Goal: Ask a question: Seek information or help from site administrators or community

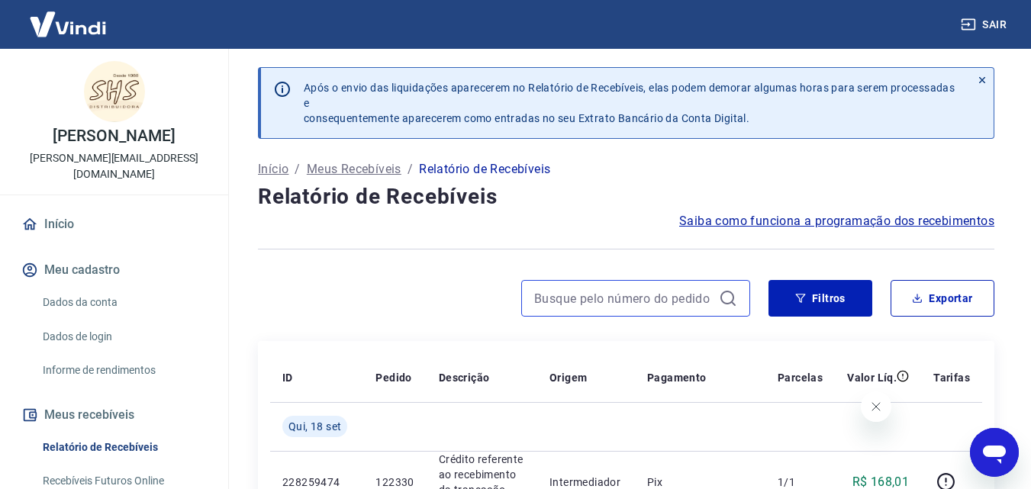
drag, startPoint x: 671, startPoint y: 293, endPoint x: 670, endPoint y: 283, distance: 9.9
click at [671, 293] on input at bounding box center [623, 298] width 179 height 23
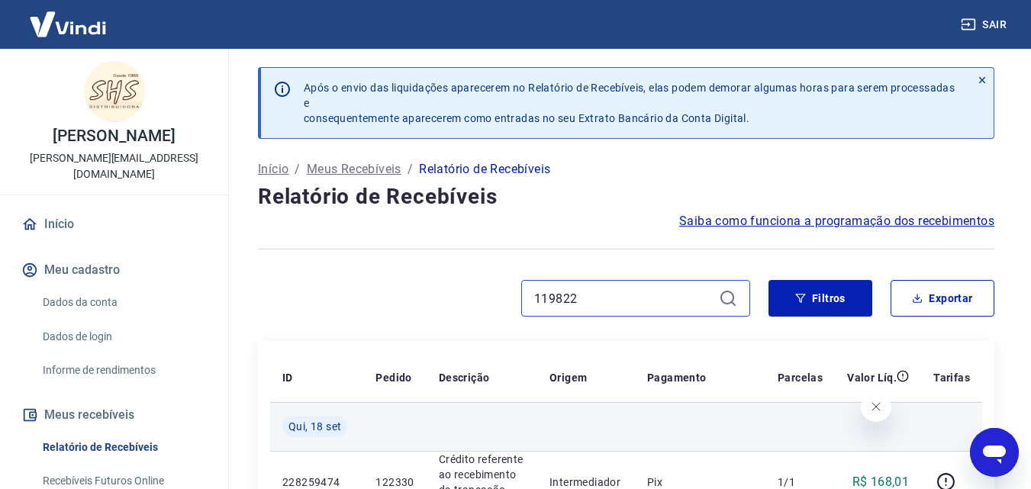
click at [590, 298] on input "119822" at bounding box center [623, 298] width 179 height 23
type input "119822"
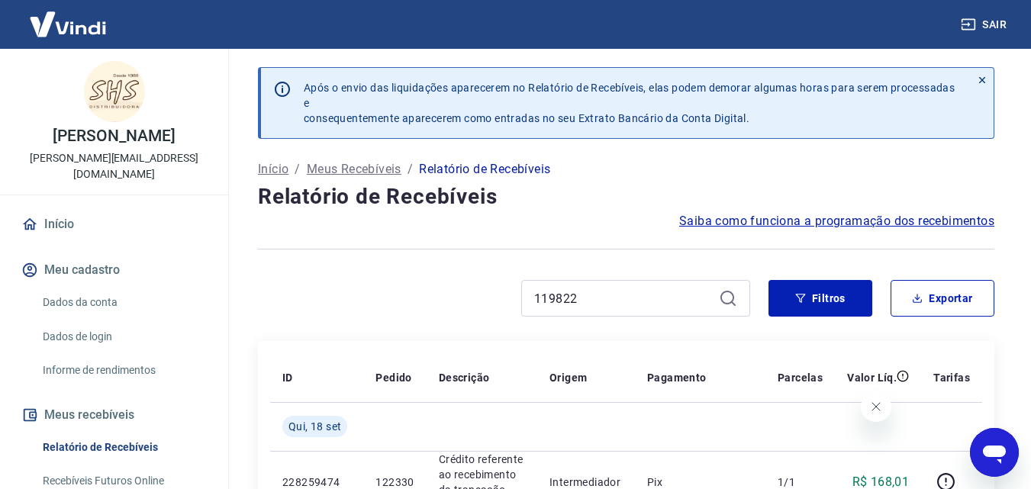
click at [989, 454] on icon "Abrir janela de mensagens" at bounding box center [994, 455] width 23 height 18
click at [875, 410] on td at bounding box center [878, 426] width 86 height 49
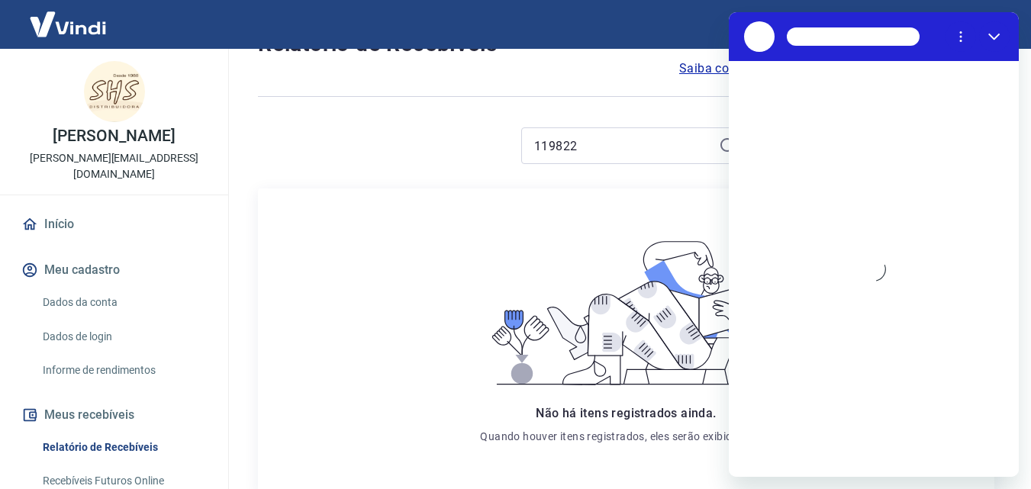
click at [503, 256] on icon at bounding box center [625, 313] width 291 height 164
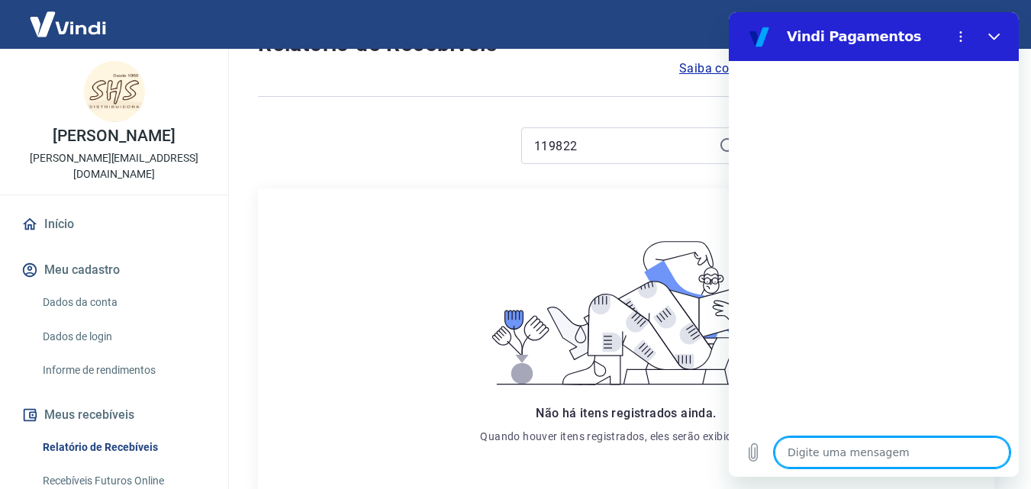
type textarea "b"
type textarea "x"
type textarea "B"
type textarea "x"
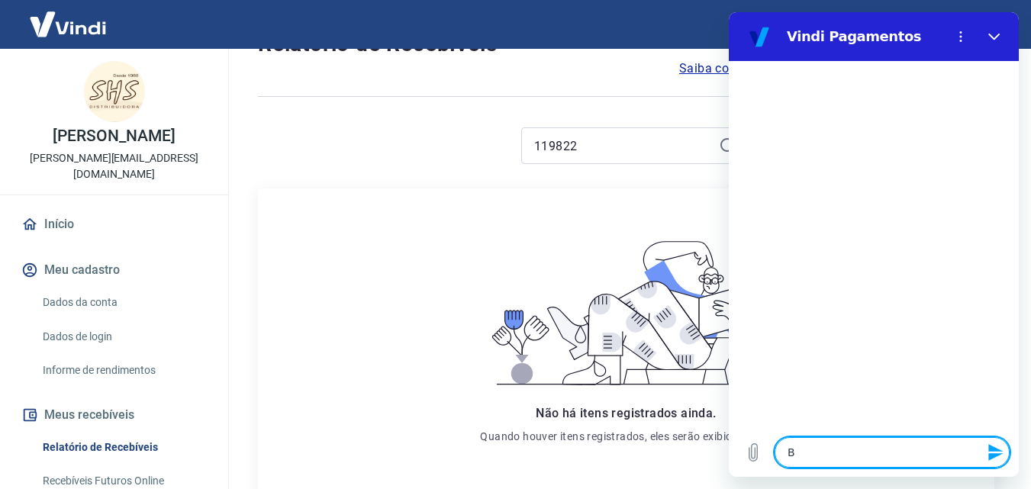
type textarea "Bo"
type textarea "x"
type textarea "Bom"
type textarea "x"
type textarea "Bom"
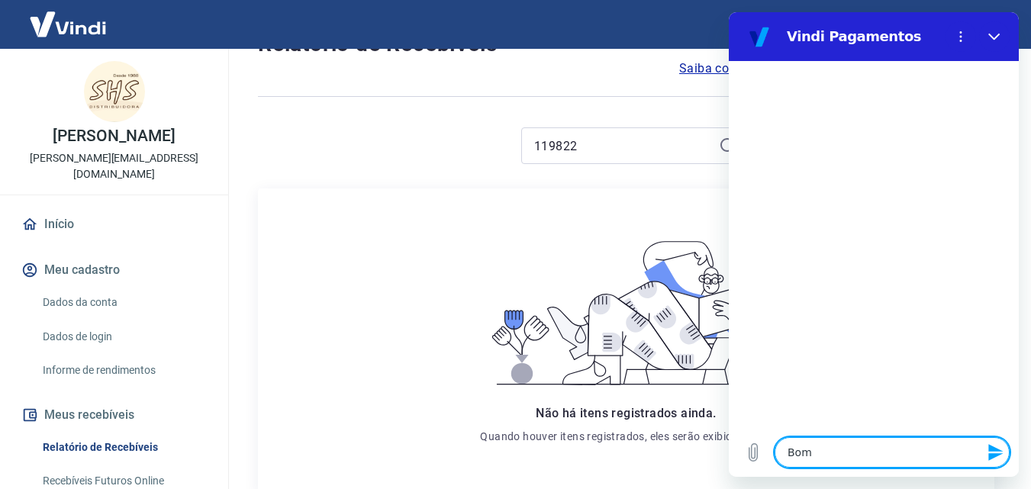
type textarea "x"
type textarea "Bom d"
type textarea "x"
type textarea "Bom di"
type textarea "x"
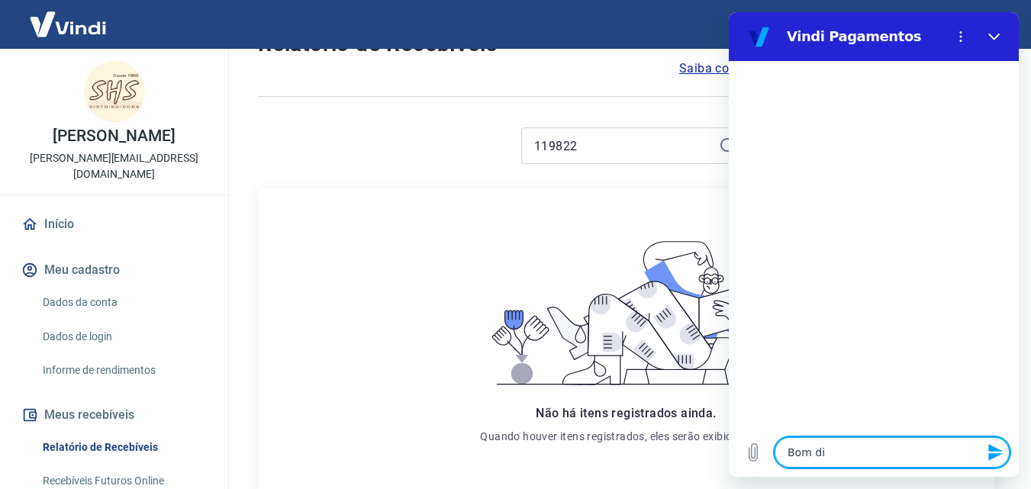
type textarea "Bom dia"
type textarea "x"
click at [880, 455] on textarea at bounding box center [891, 452] width 235 height 31
click at [812, 446] on textarea at bounding box center [891, 452] width 235 height 31
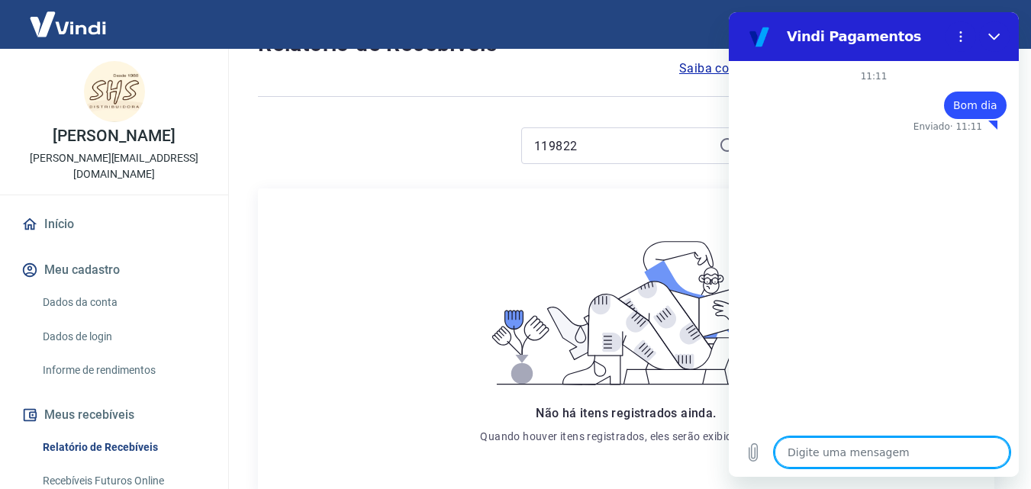
type textarea "p"
type textarea "x"
type textarea "P"
type textarea "x"
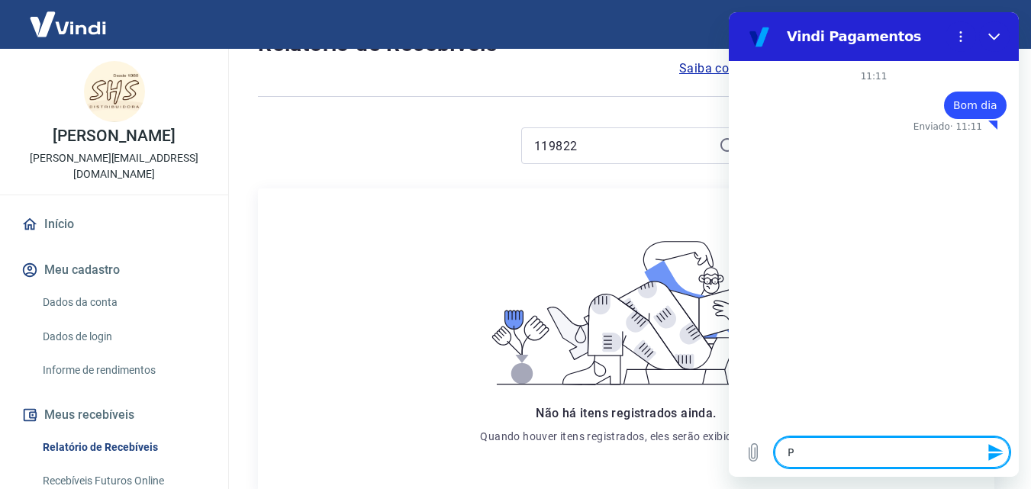
type textarea "Pr"
type textarea "x"
type textarea "Pre"
type textarea "x"
type textarea "Prec"
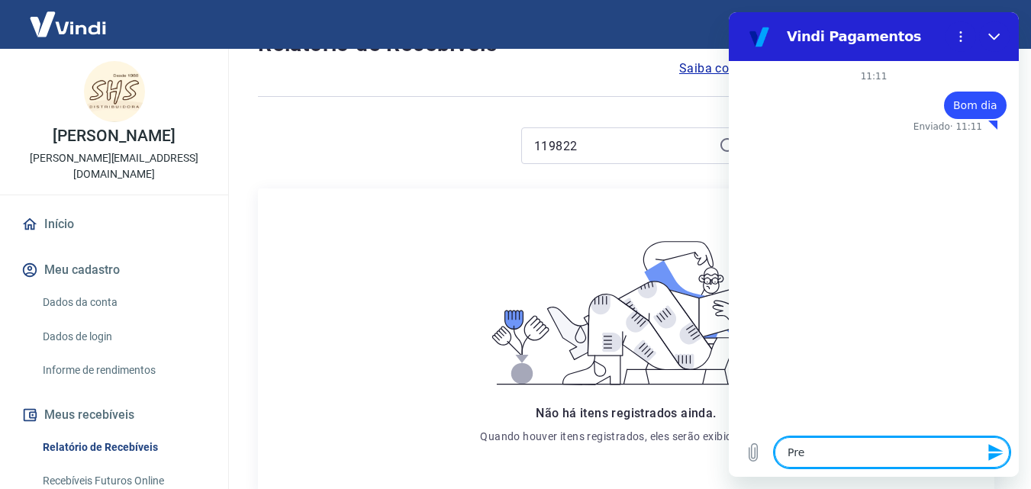
type textarea "x"
type textarea "Preci"
type textarea "x"
type textarea "Precis"
type textarea "x"
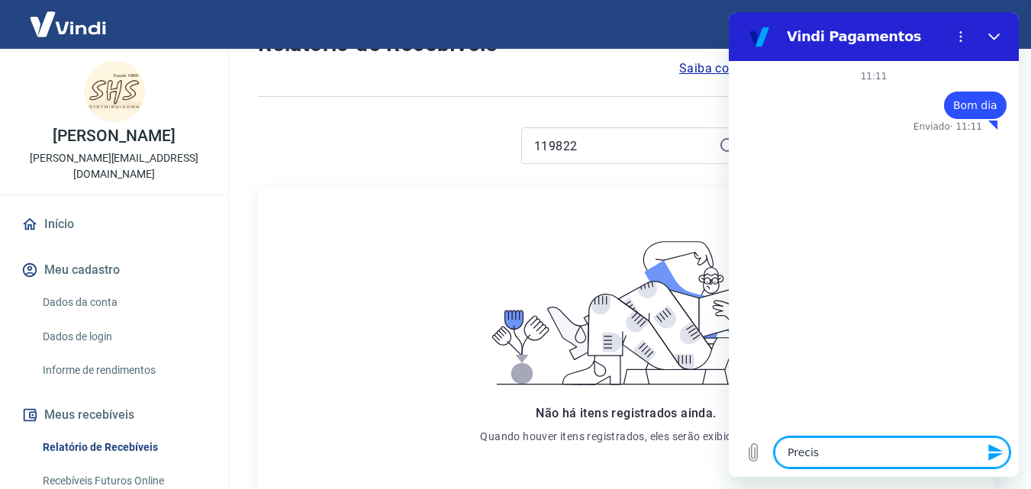
type textarea "Precisa"
type textarea "x"
type textarea "Precisam"
type textarea "x"
type textarea "Precisamo"
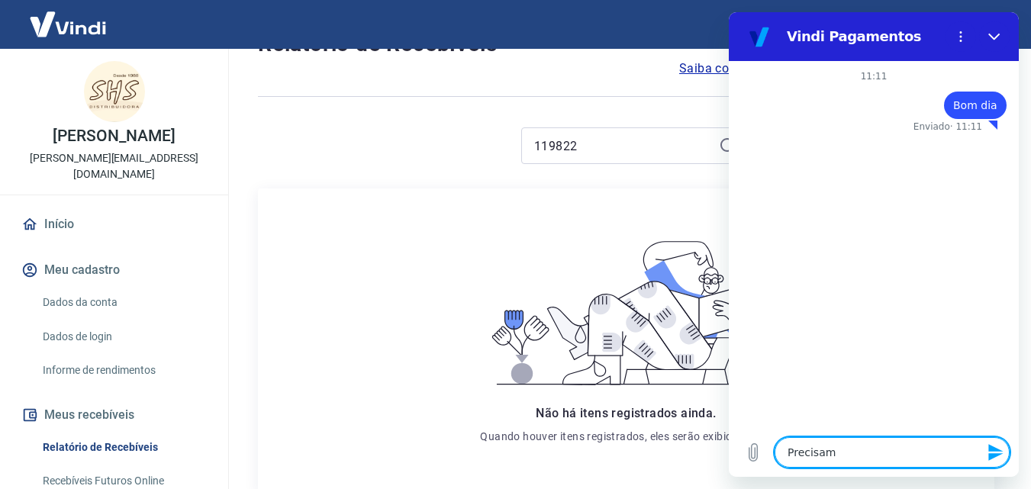
type textarea "x"
type textarea "Precisamos"
type textarea "x"
type textarea "Precisamos"
type textarea "x"
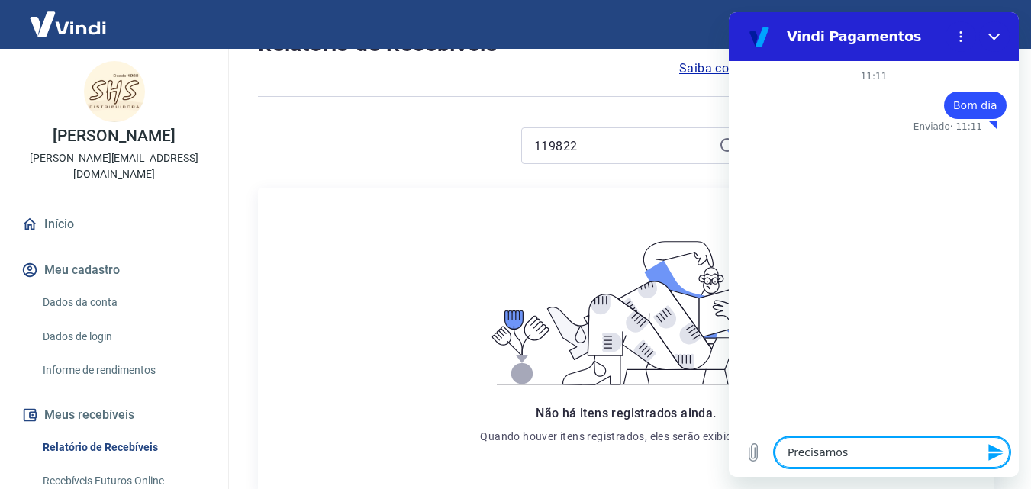
type textarea "Precisamos e"
type textarea "x"
type textarea "Precisamos en"
type textarea "x"
type textarea "Precisamos end"
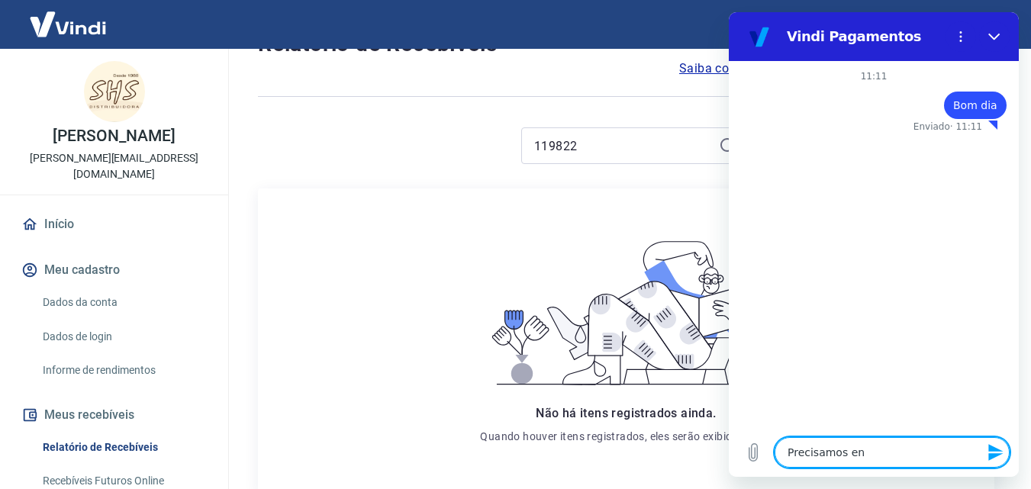
type textarea "x"
type textarea "Precisamos ende"
type textarea "x"
type textarea "Precisamos end"
type textarea "x"
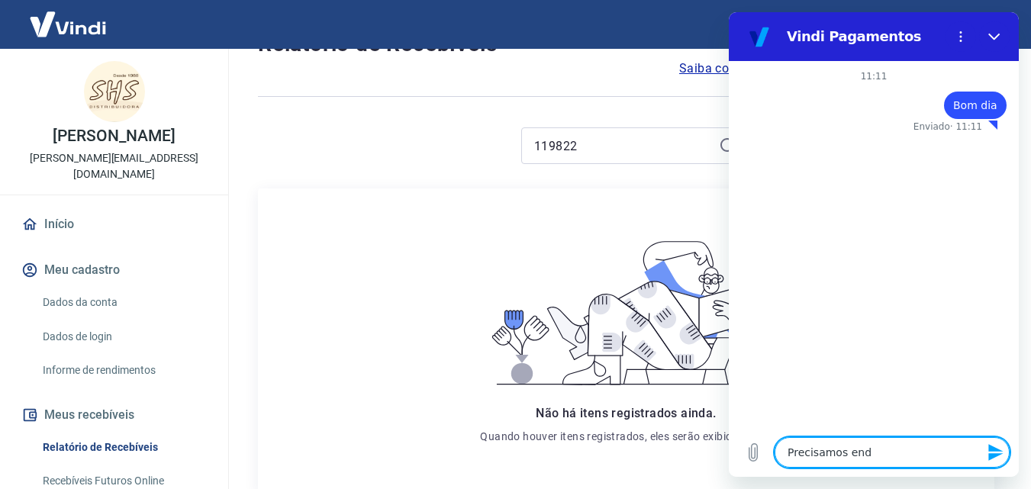
type textarea "Precisamos en"
type textarea "x"
type textarea "Precisamos ent"
type textarea "x"
type textarea "Precisamos ente"
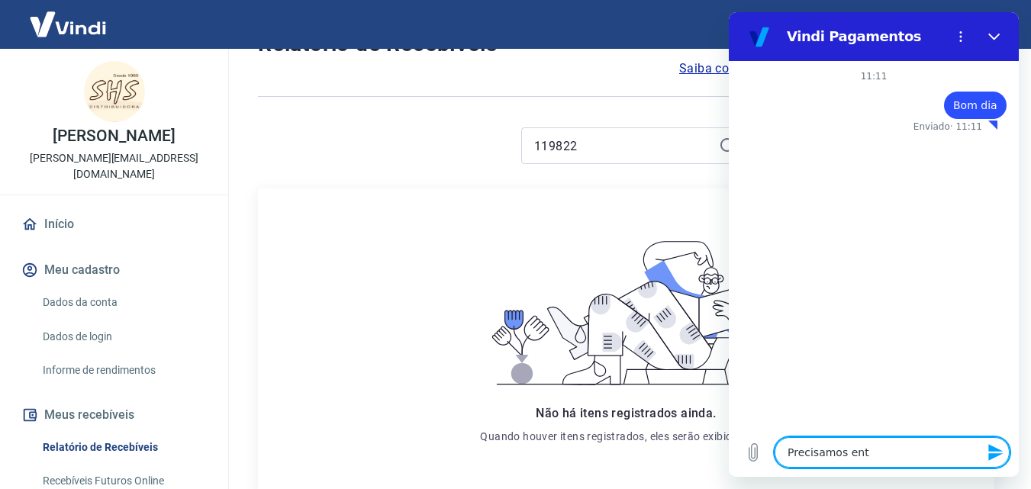
type textarea "x"
type textarea "Precisamos enter"
type textarea "x"
type textarea "Precisamos ente"
type textarea "x"
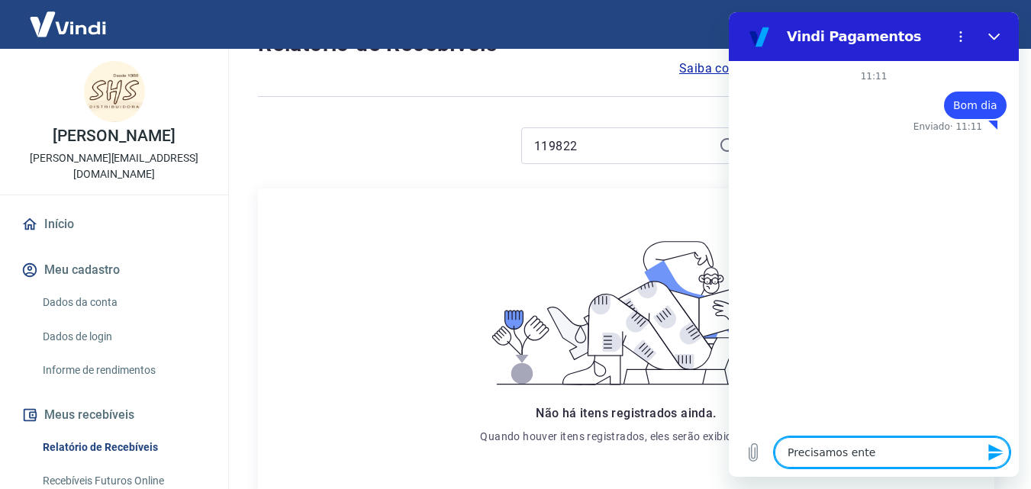
type textarea "Precisamos enten"
type textarea "x"
type textarea "Precisamos entene"
type textarea "x"
type textarea "Precisamos entener"
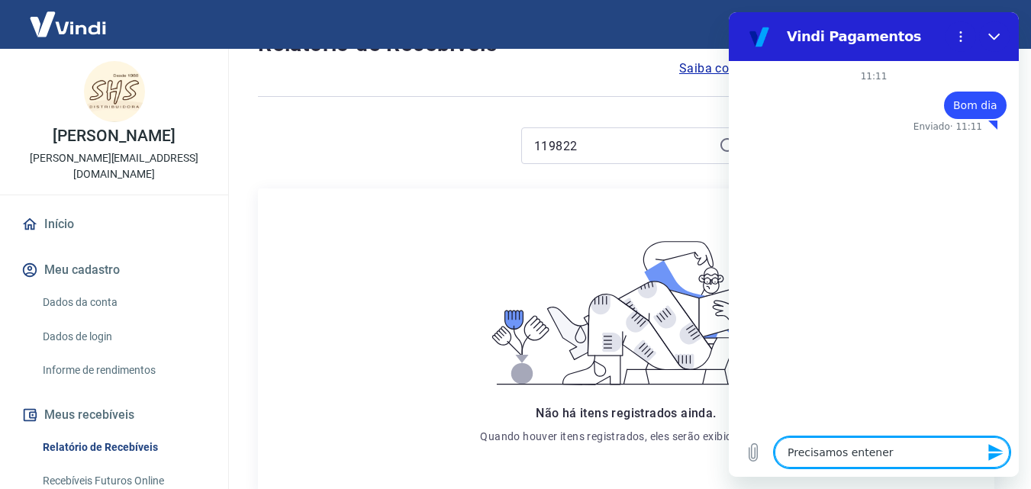
type textarea "x"
type textarea "Precisamos entener"
type textarea "x"
type textarea "Precisamos entender"
type textarea "x"
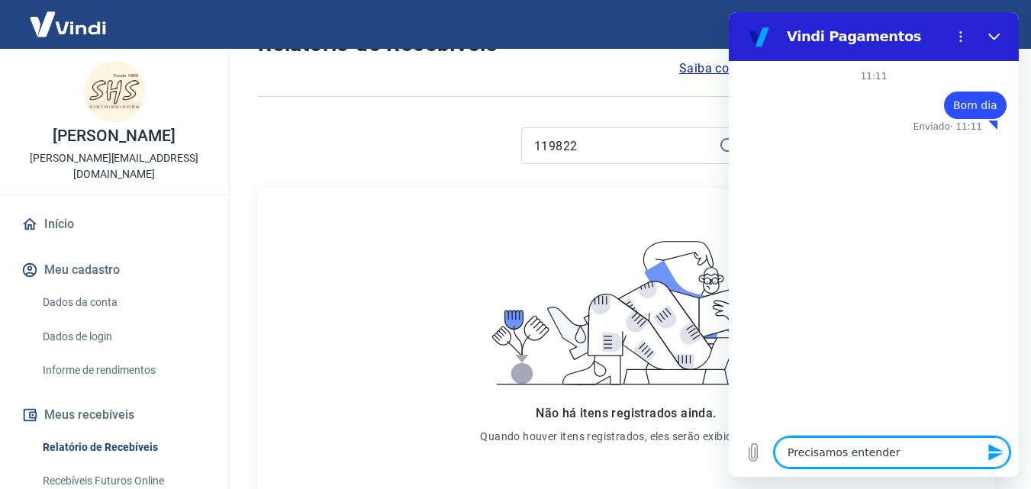
type textarea "Precisamos entender"
type textarea "x"
type textarea "Precisamos entender P"
type textarea "x"
type textarea "Precisamos entender"
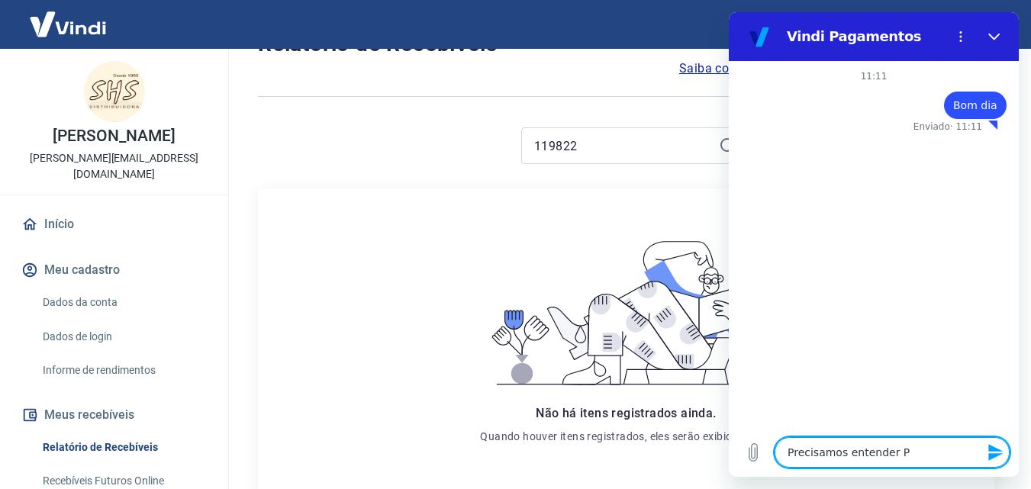
type textarea "x"
type textarea "Precisamos entender o"
type textarea "x"
type textarea "Precisamos entender oq"
type textarea "x"
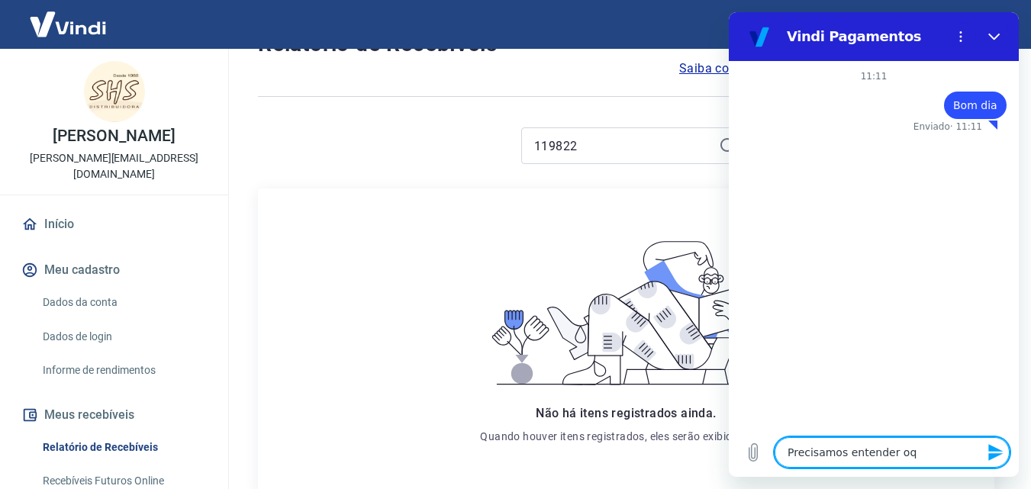
type textarea "Precisamos entender oqu"
type textarea "x"
type textarea "Precisamos entender oque"
type textarea "x"
type textarea "Precisamos entender oque"
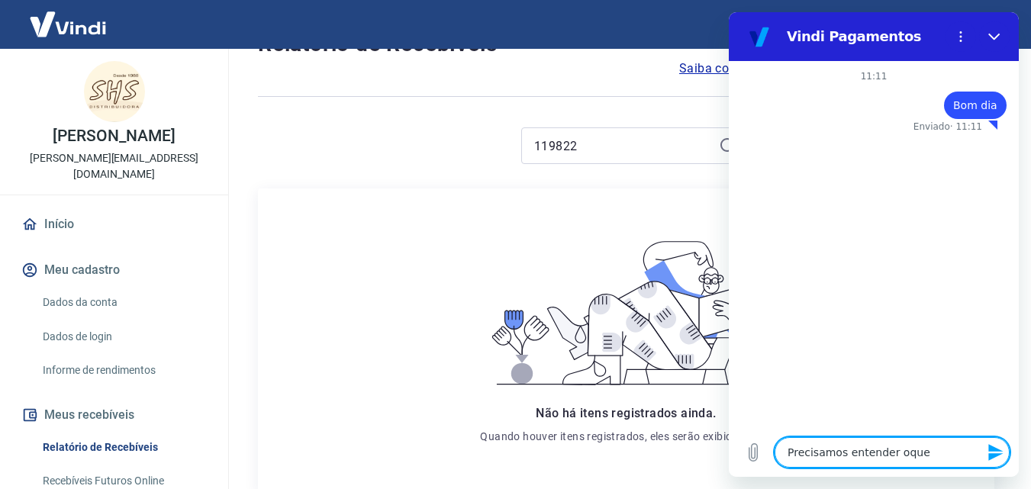
type textarea "x"
type textarea "Precisamos entender oque s"
type textarea "x"
type textarea "Precisamos entender oque se"
type textarea "x"
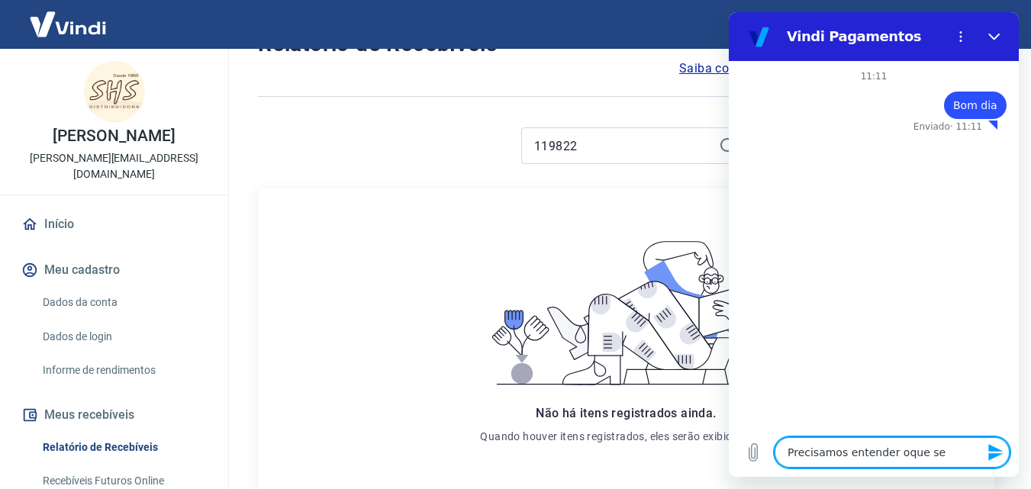
type textarea "Precisamos entender oque se"
type textarea "x"
type textarea "Precisamos entender oque se r"
type textarea "x"
type textarea "Precisamos entender oque se re"
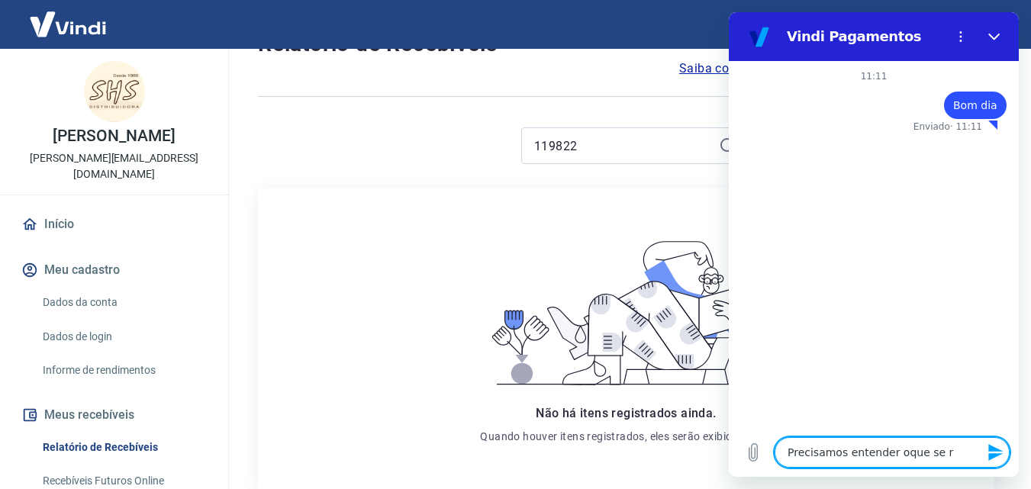
type textarea "x"
type textarea "Precisamos entender oque se ref"
type textarea "x"
type textarea "Precisamos entender oque se refe"
type textarea "x"
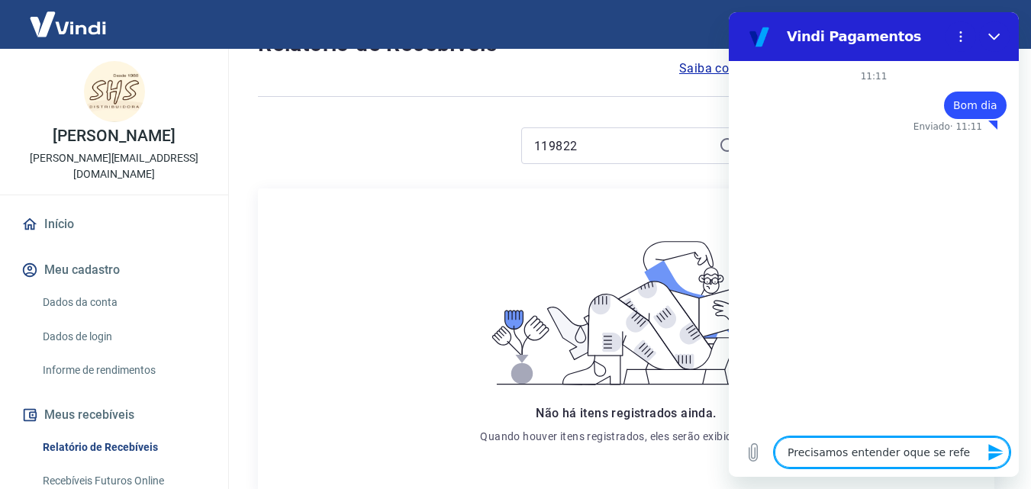
type textarea "Precisamos entender oque se refer"
type textarea "x"
type textarea "Precisamos entender oque se refere"
type textarea "x"
type textarea "Precisamos entender oque se refere"
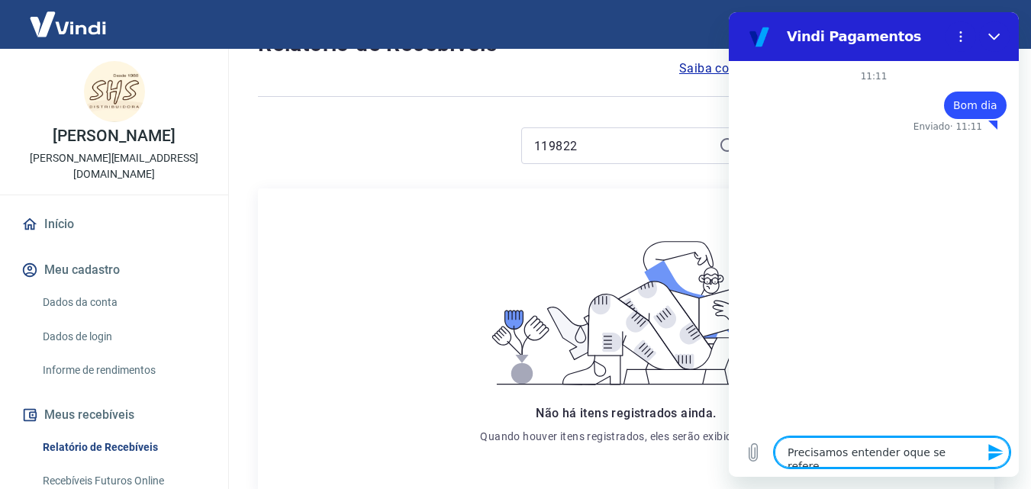
type textarea "x"
type textarea "Precisamos entender oque se refere o"
type textarea "x"
type textarea "Precisamos entender oque se refere o"
type textarea "x"
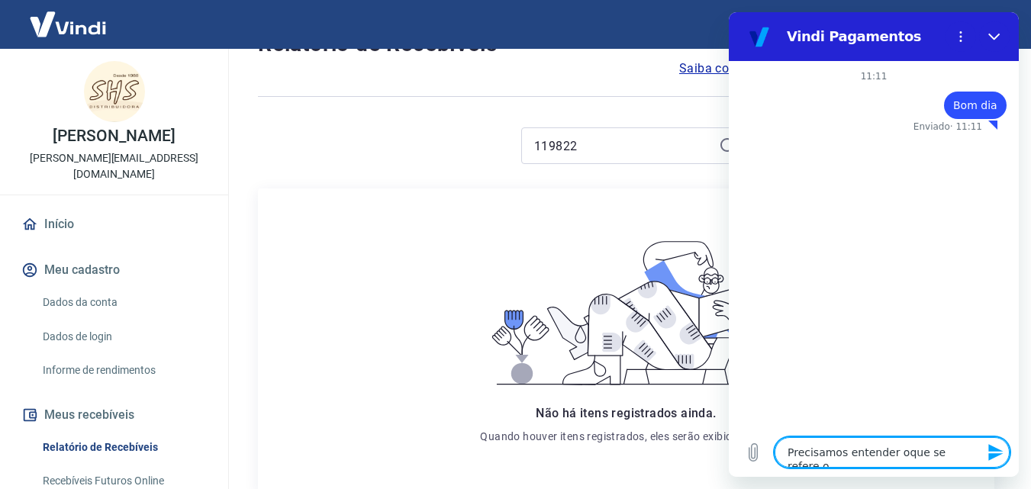
type textarea "Precisamos entender oque se refere o d"
type textarea "x"
type textarea "Precisamos entender oque se refere o de"
type textarea "x"
type textarea "Precisamos entender oque se refere o des"
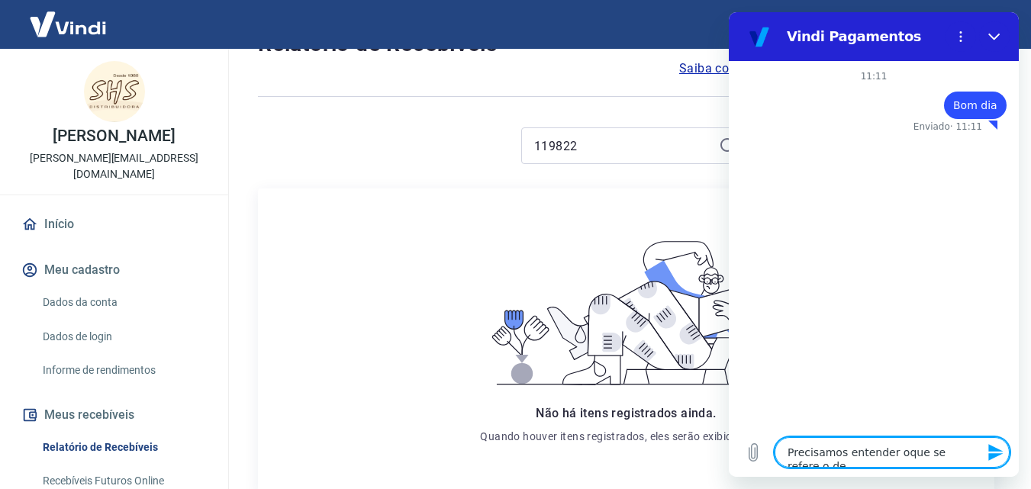
type textarea "x"
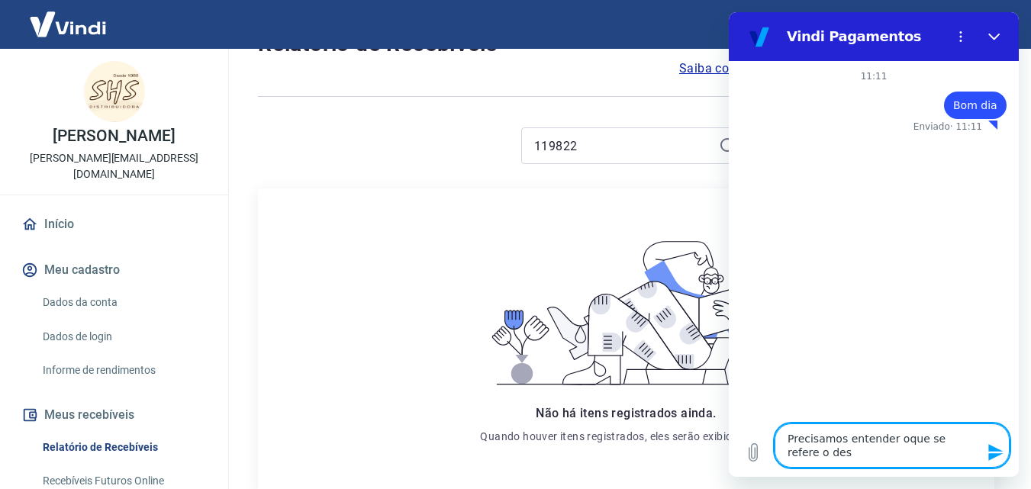
type textarea "Precisamos entender oque se refere o desc"
type textarea "x"
type textarea "Precisamos entender oque se refere o desco"
type textarea "x"
type textarea "Precisamos entender oque se refere o descon"
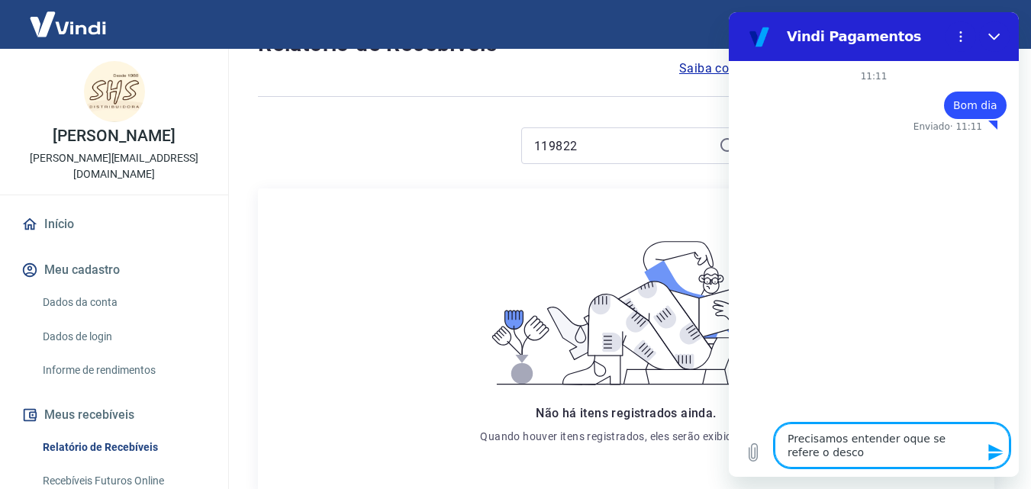
type textarea "x"
type textarea "Precisamos entender oque se refere o descont"
type textarea "x"
type textarea "Precisamos entender oque se refere o desconto"
type textarea "x"
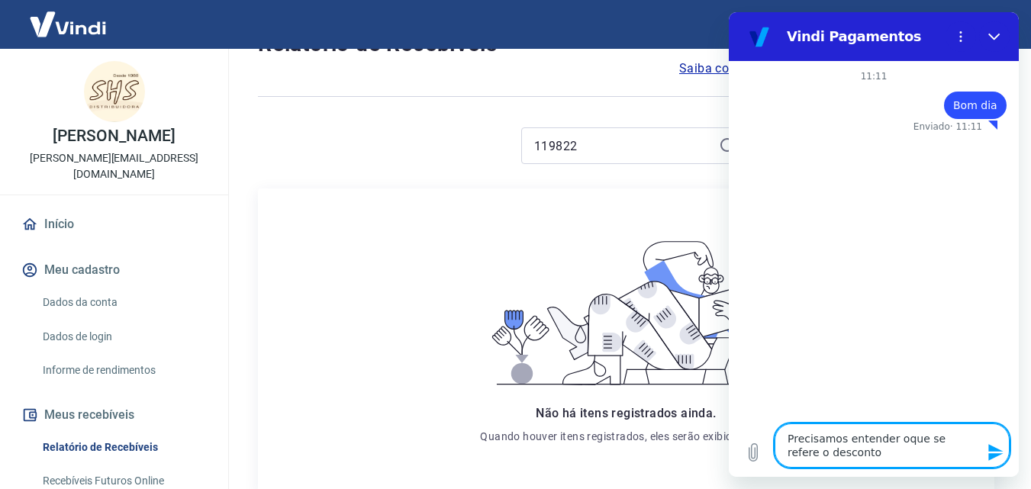
type textarea "Precisamos entender oque se refere o desconto,"
type textarea "x"
type textarea "Precisamos entender oque se refere o desconto,"
type textarea "x"
paste textarea "Débito referente ao saque"
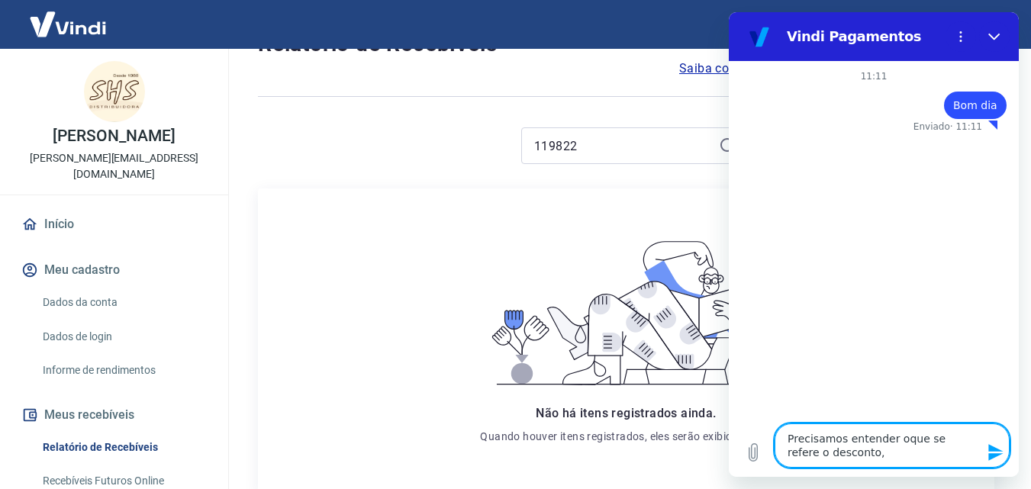
type textarea "Precisamos entender oque se refere o desconto, Débito referente ao saque"
type textarea "x"
type textarea "Precisamos entender oque se refere o desconto, [PERSON_NAME] referente ao saque?"
type textarea "x"
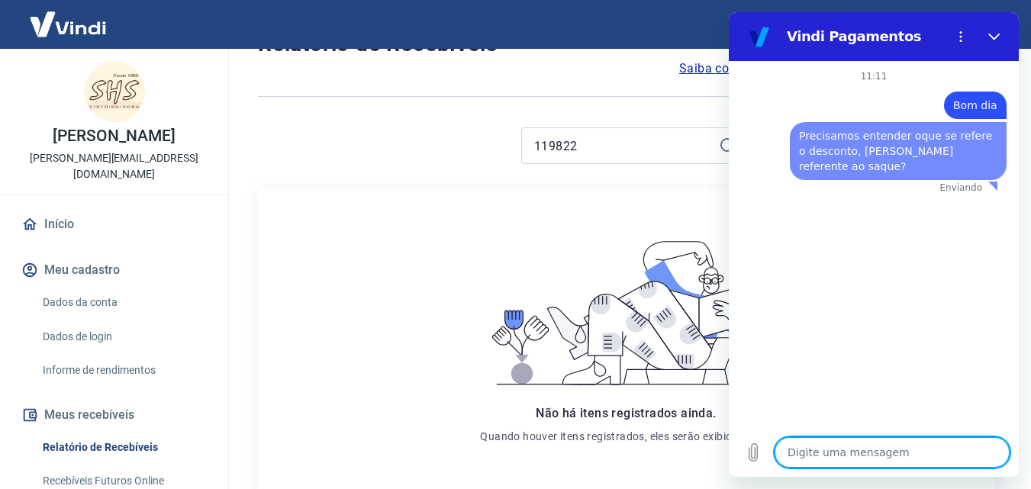
type textarea "x"
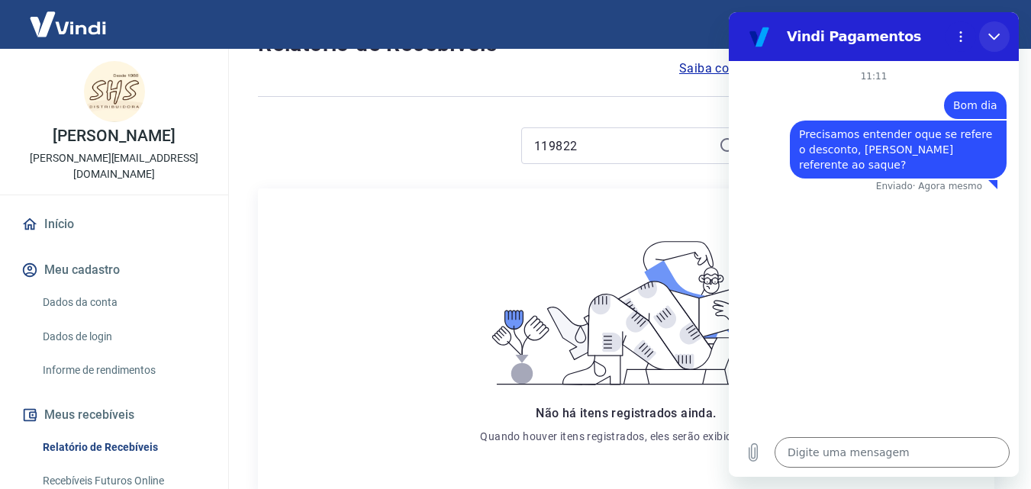
click at [994, 29] on button "Fechar" at bounding box center [994, 36] width 31 height 31
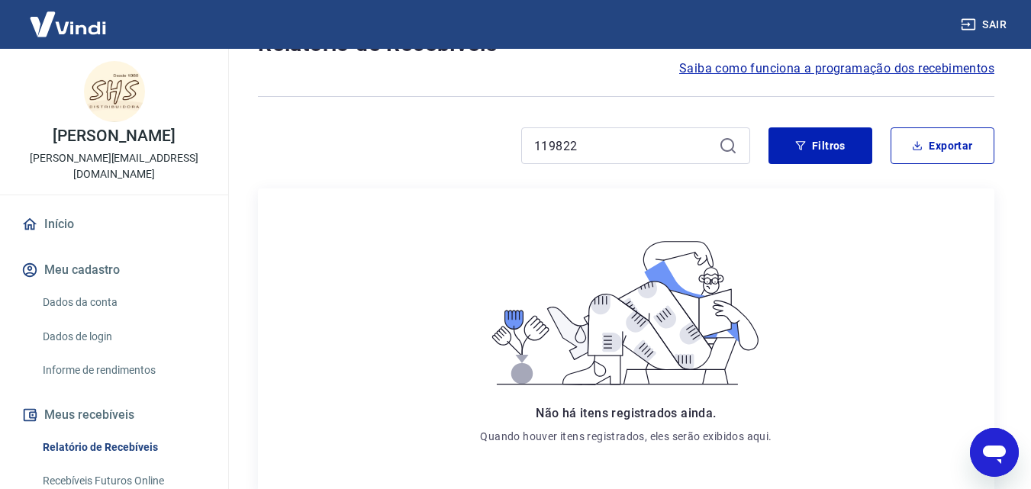
click at [998, 463] on icon "Abrir janela de mensagens" at bounding box center [993, 452] width 27 height 27
type textarea "x"
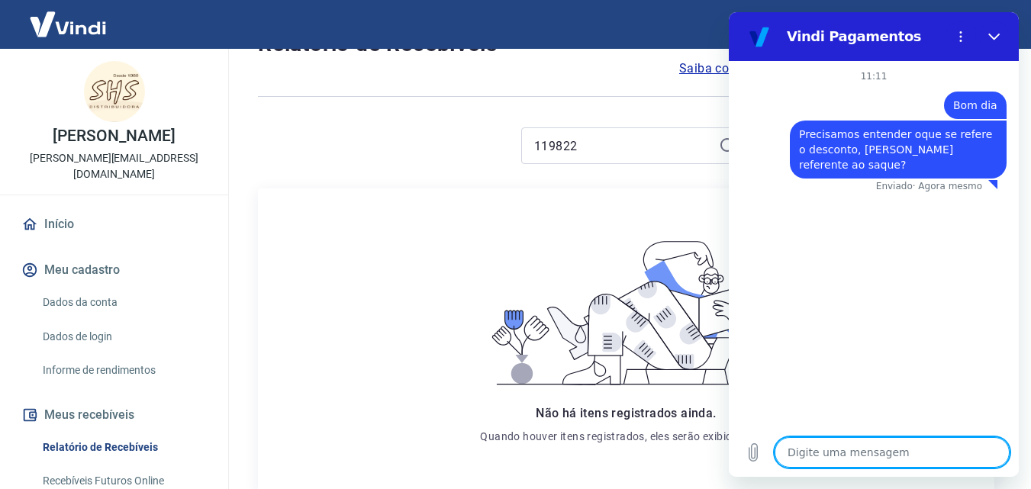
type textarea "p"
type textarea "x"
type textarea "po"
type textarea "x"
type textarea "poi"
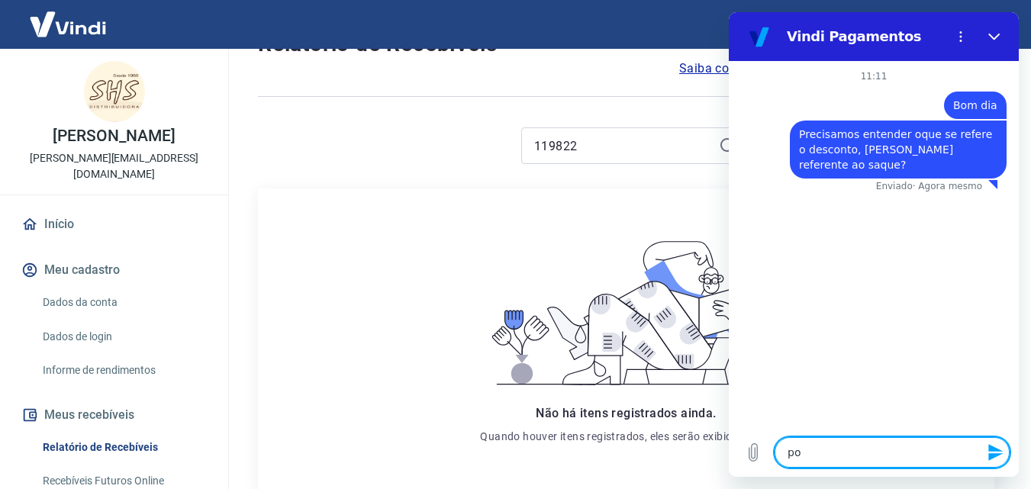
type textarea "x"
type textarea "pois"
type textarea "x"
type textarea "pois"
type textarea "x"
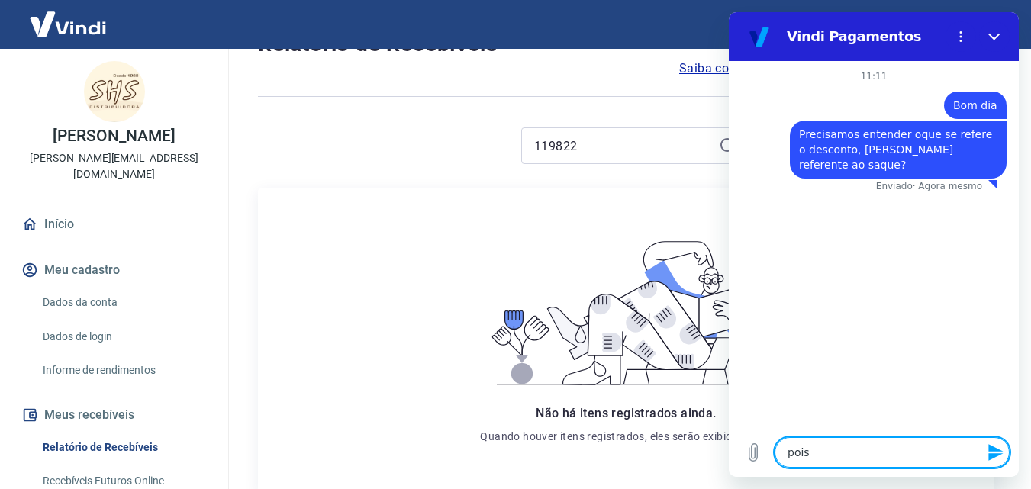
type textarea "pois e"
type textarea "x"
type textarea "pois es"
type textarea "x"
type textarea "pois ess"
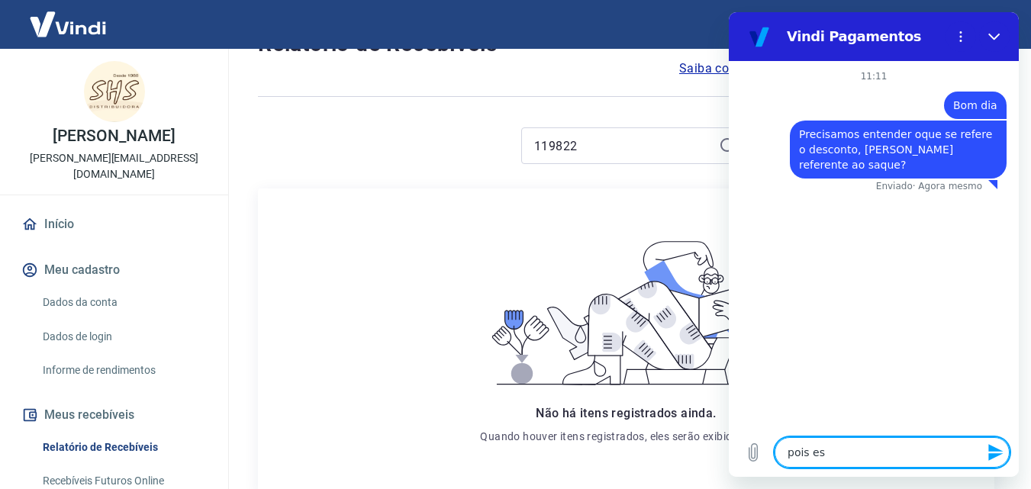
type textarea "x"
type textarea "pois esse"
type textarea "x"
type textarea "pois esse"
type textarea "x"
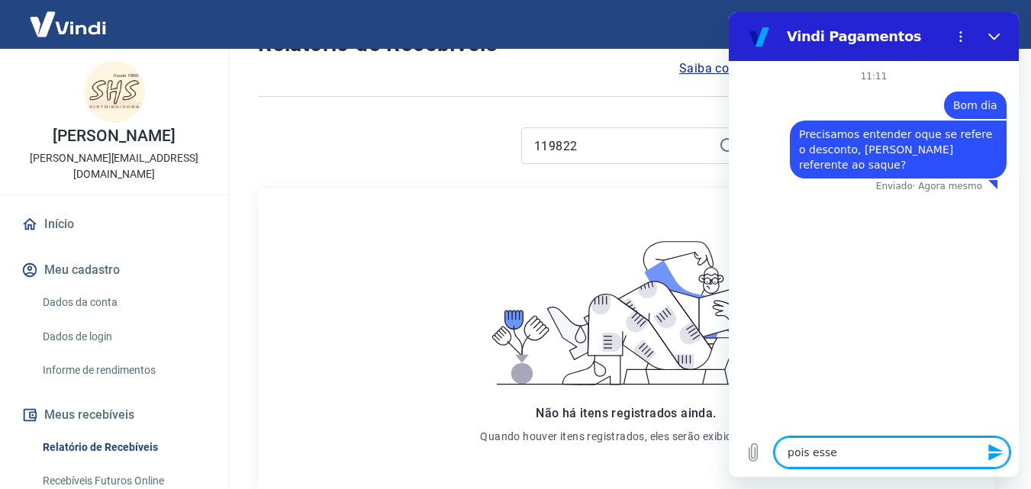
type textarea "pois esse"
type textarea "x"
type textarea "pois es"
type textarea "x"
type textarea "pois e"
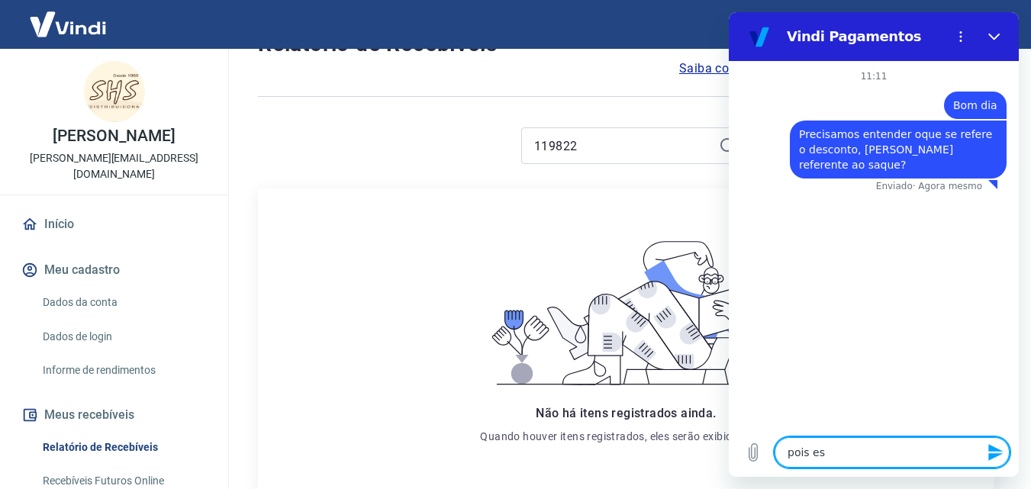
type textarea "x"
type textarea "pois"
type textarea "x"
type textarea "pois"
type textarea "x"
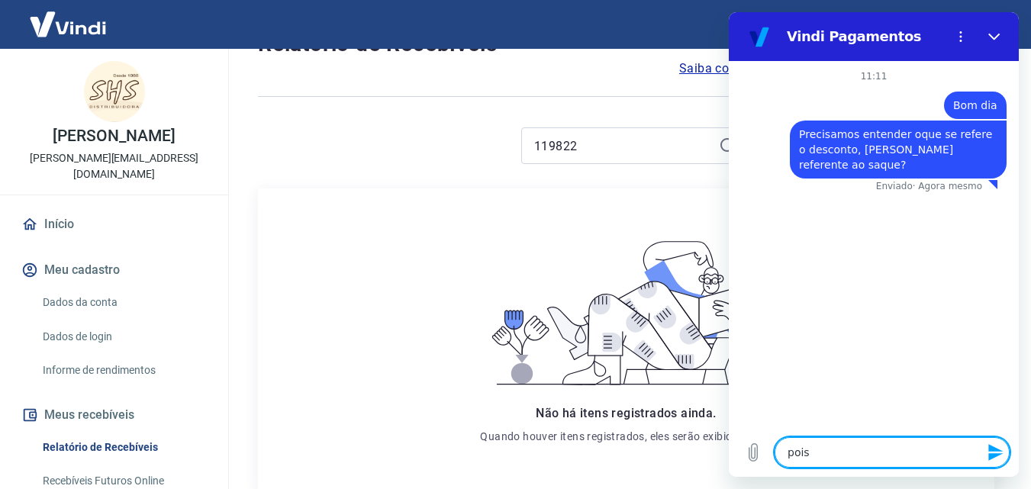
type textarea "poi"
type textarea "x"
type textarea "po"
type textarea "x"
type textarea "p"
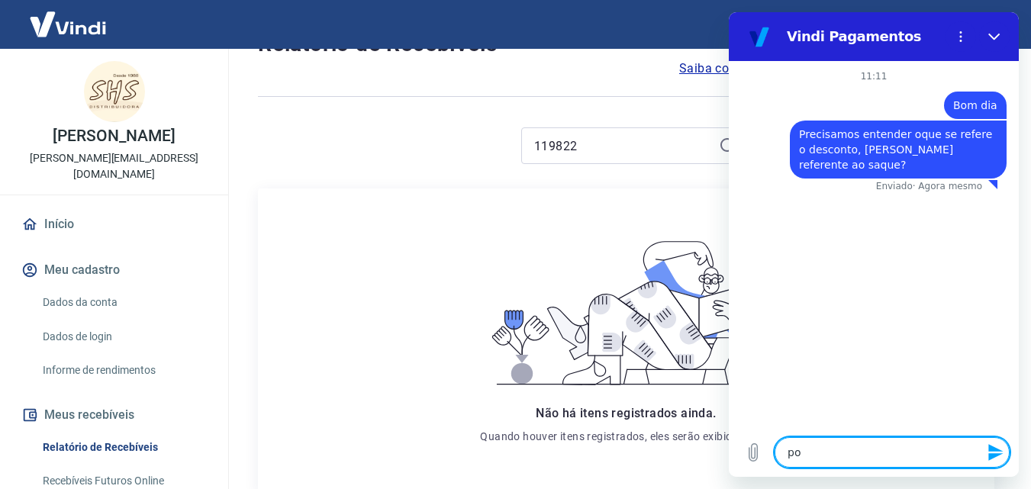
type textarea "x"
click at [1002, 33] on button "Fechar" at bounding box center [994, 36] width 31 height 31
type textarea "x"
